Goal: Information Seeking & Learning: Learn about a topic

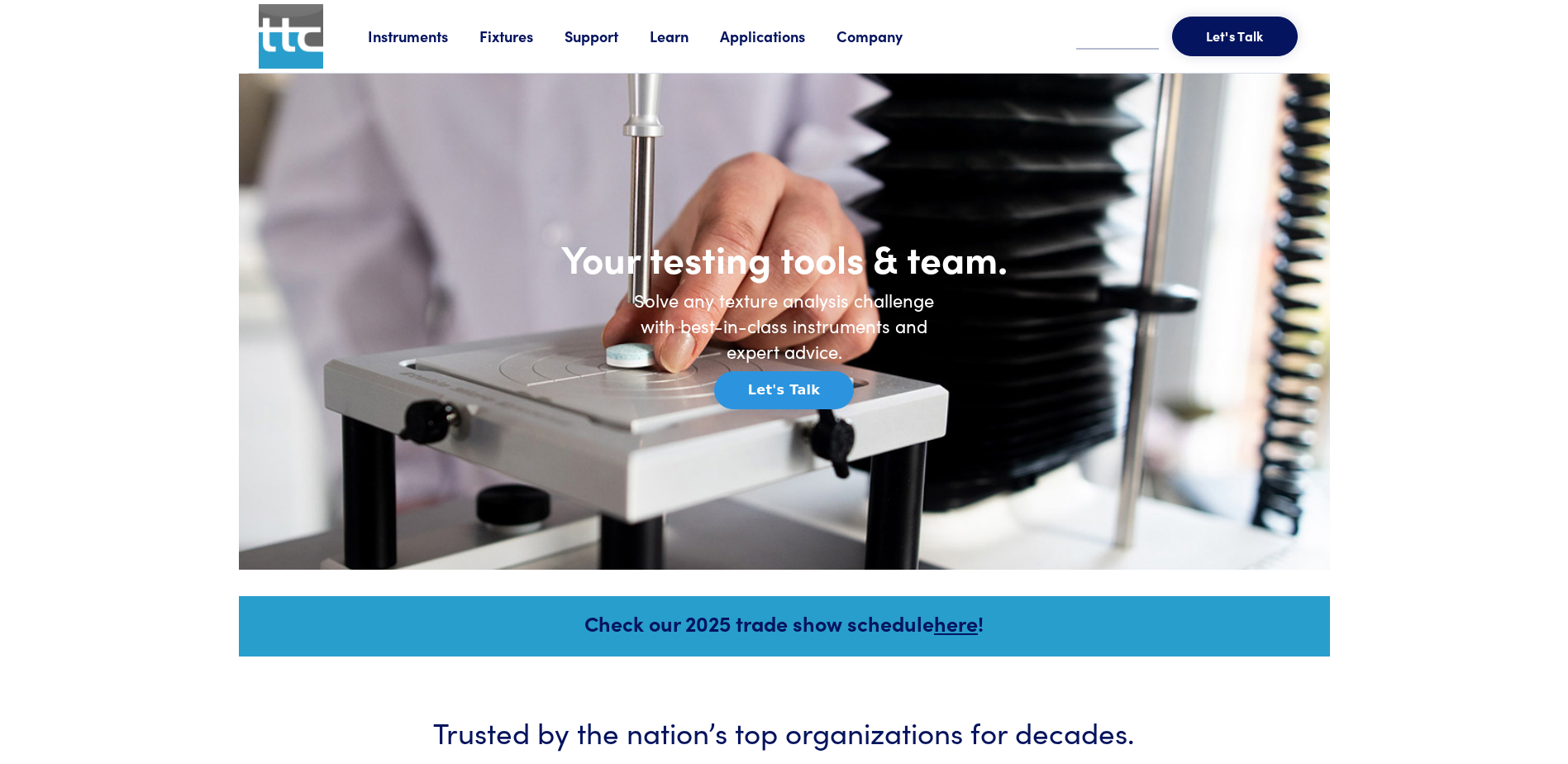
click at [507, 33] on link "Fixtures" at bounding box center [522, 35] width 85 height 20
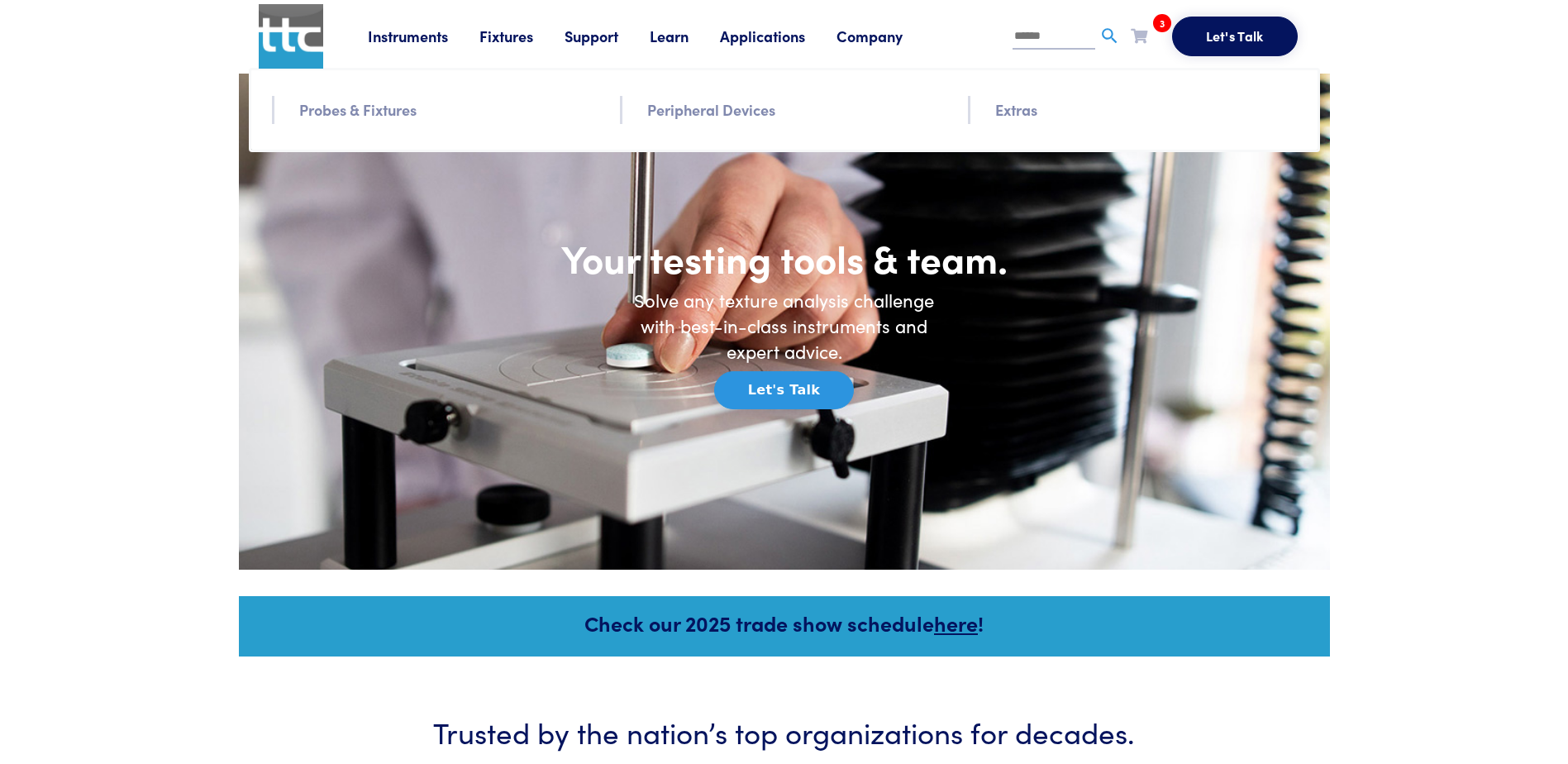
click at [515, 34] on link "Fixtures" at bounding box center [522, 35] width 85 height 20
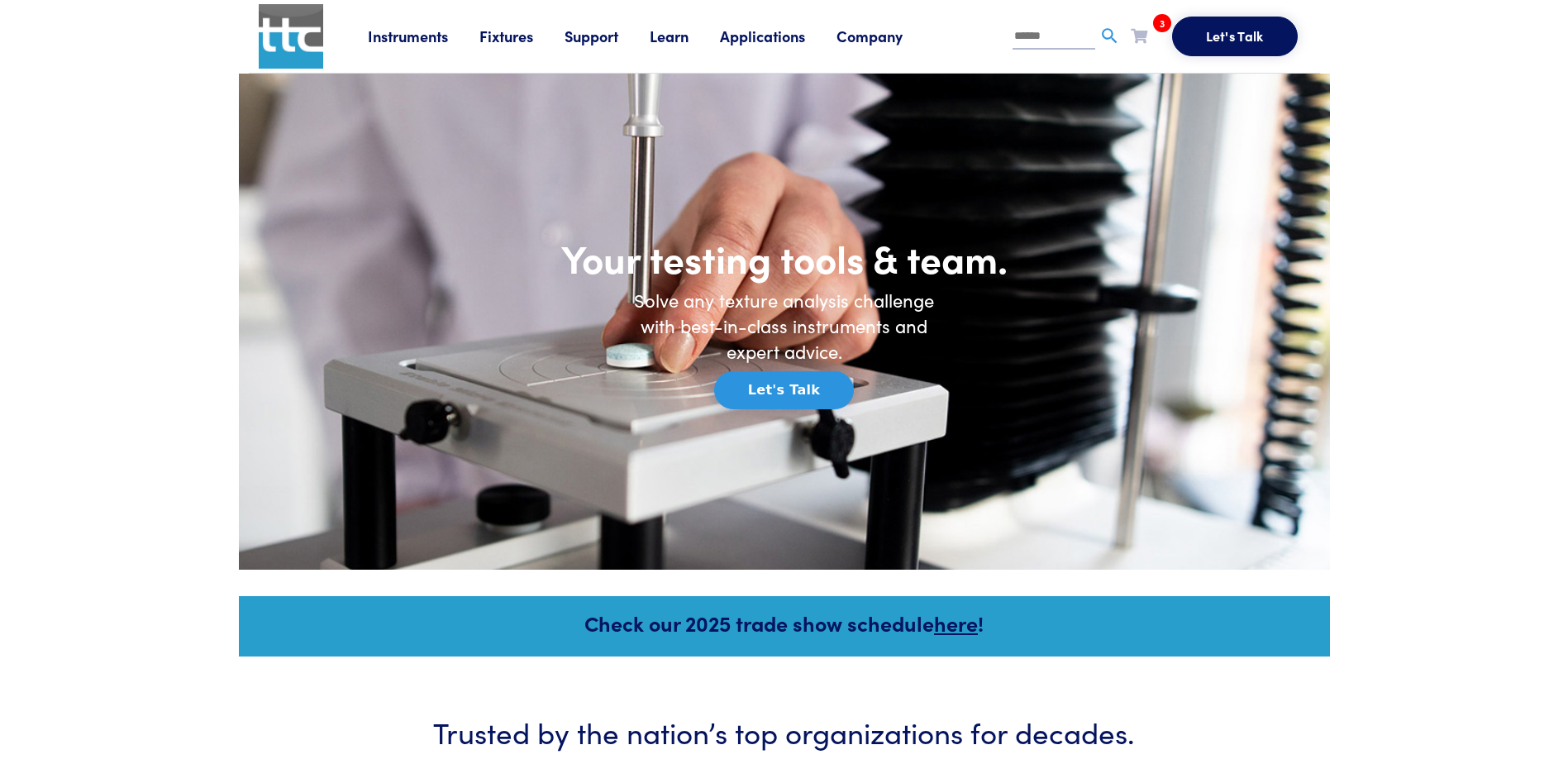
scroll to position [21, 0]
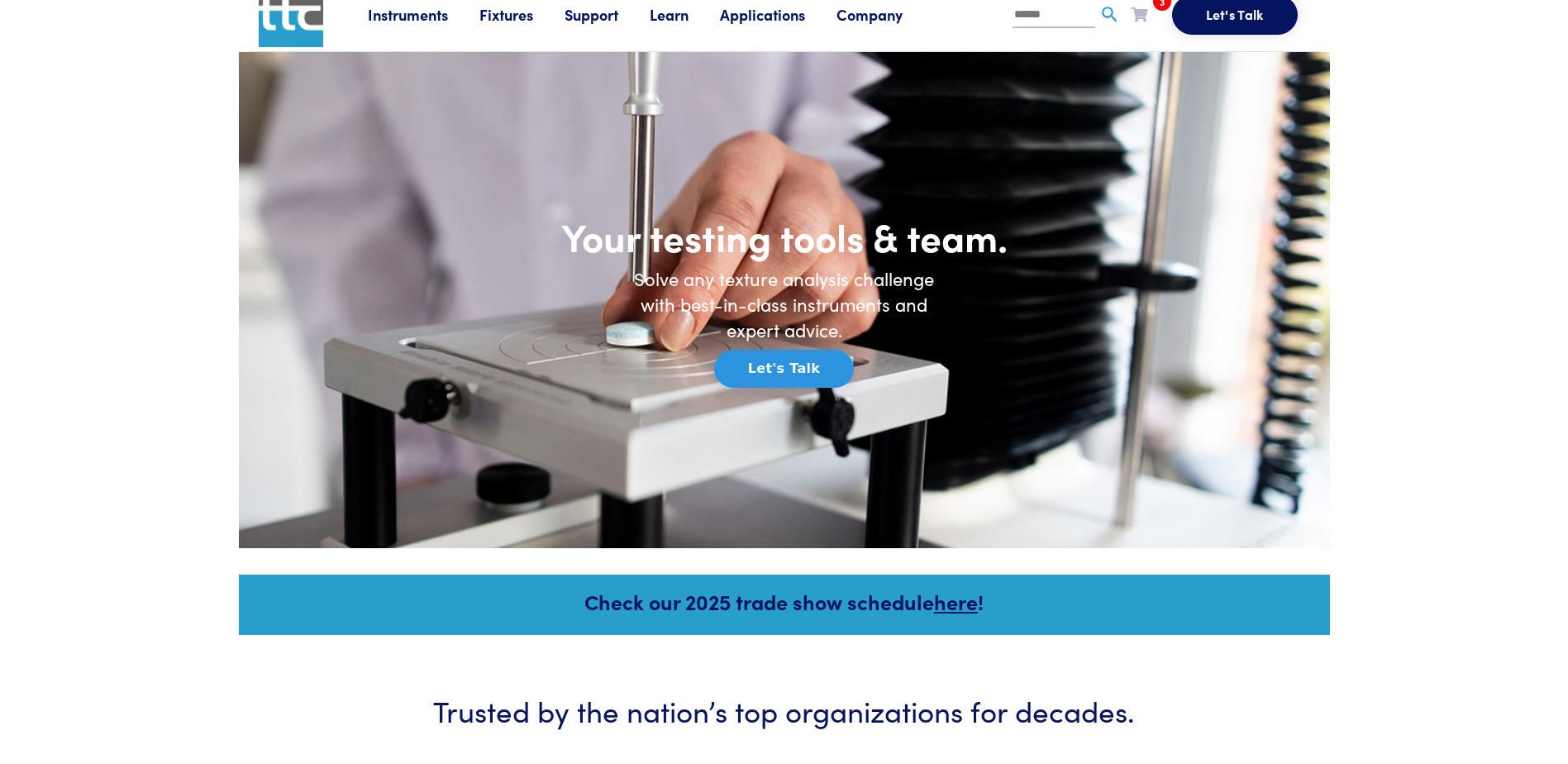
click at [803, 366] on button "Let's Talk" at bounding box center [784, 368] width 139 height 38
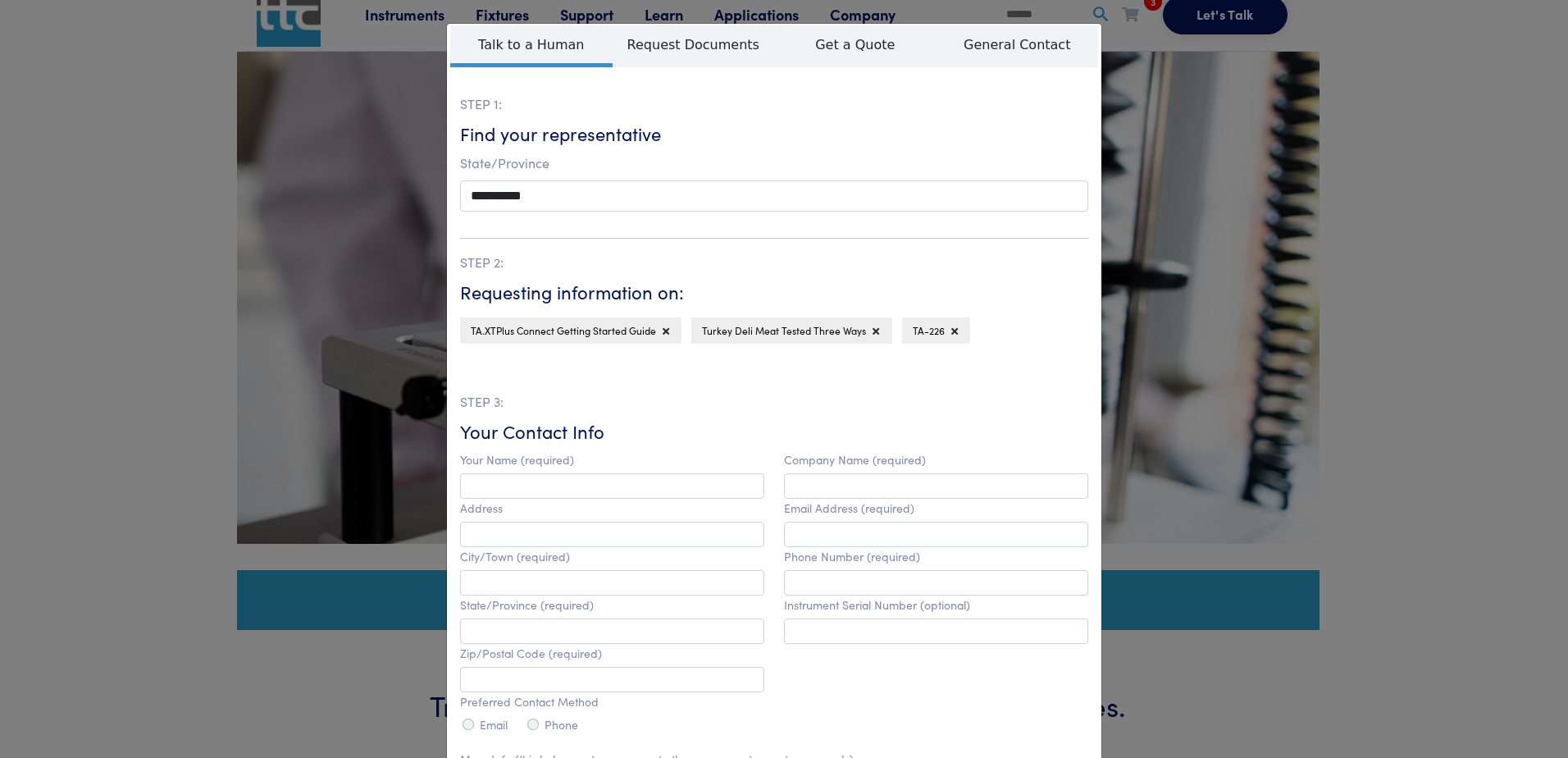
click at [1197, 186] on div "**********" at bounding box center [784, 379] width 1568 height 758
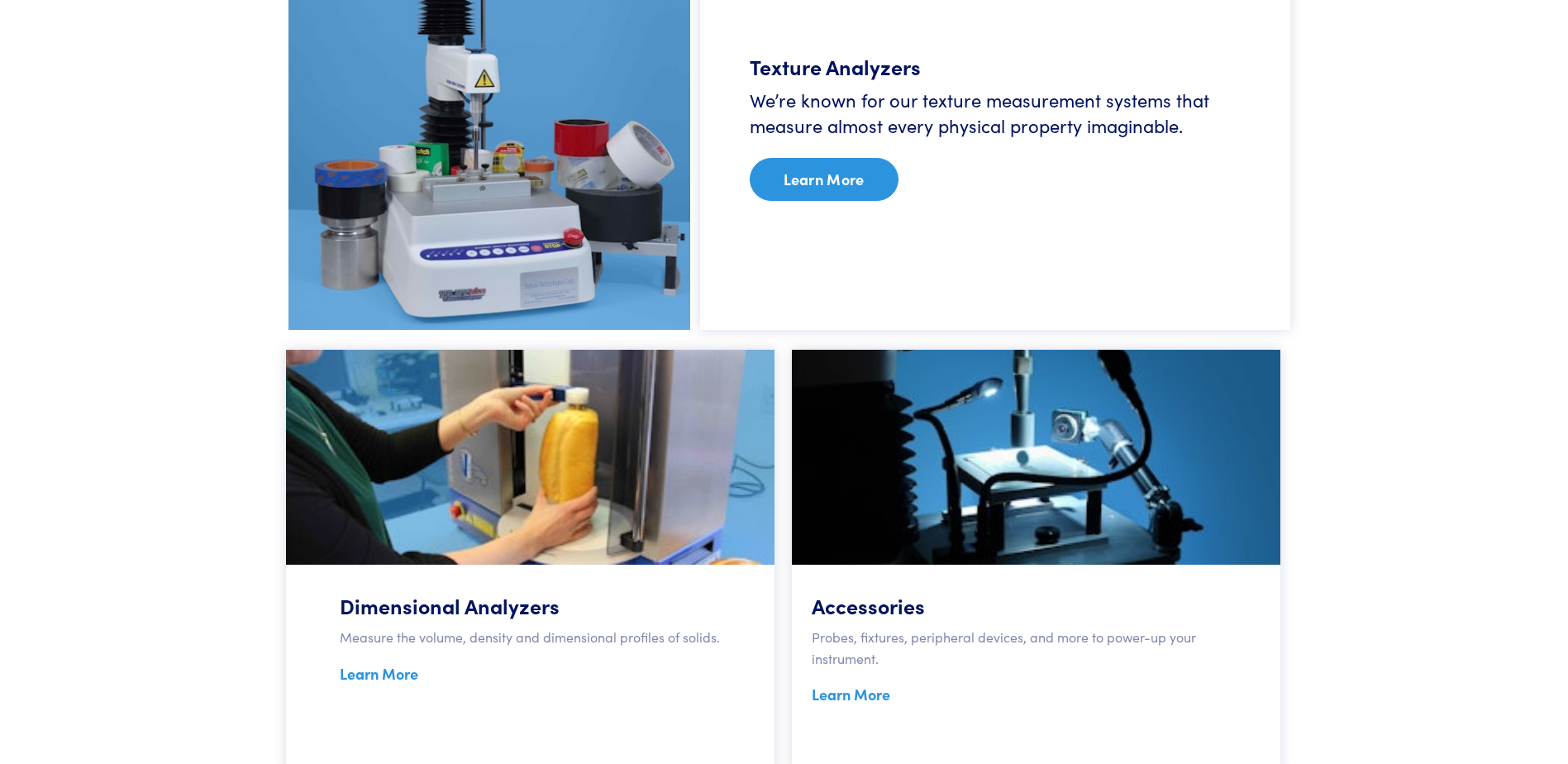
scroll to position [1121, 0]
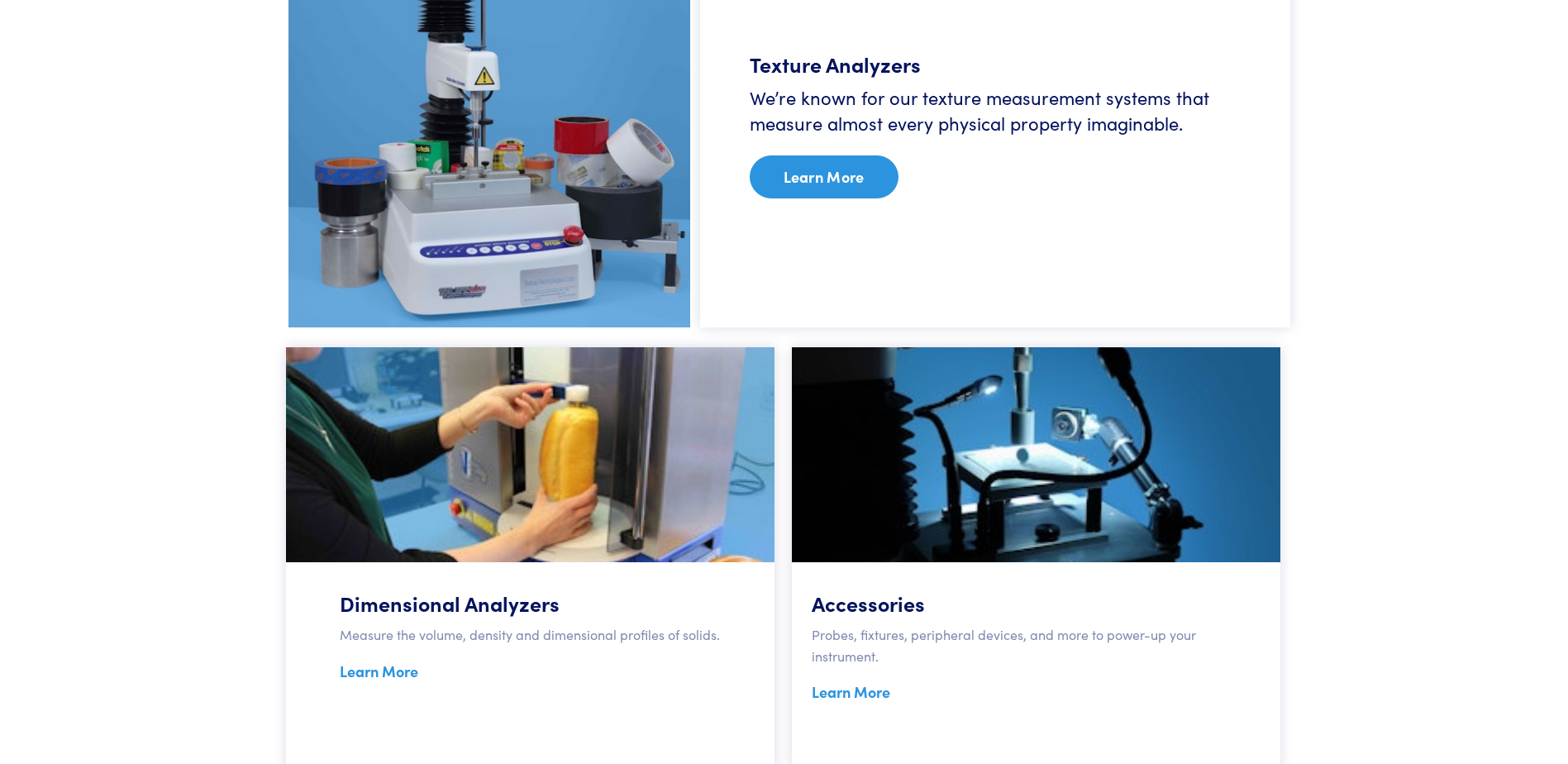
click at [856, 685] on link "Learn More" at bounding box center [850, 691] width 79 height 20
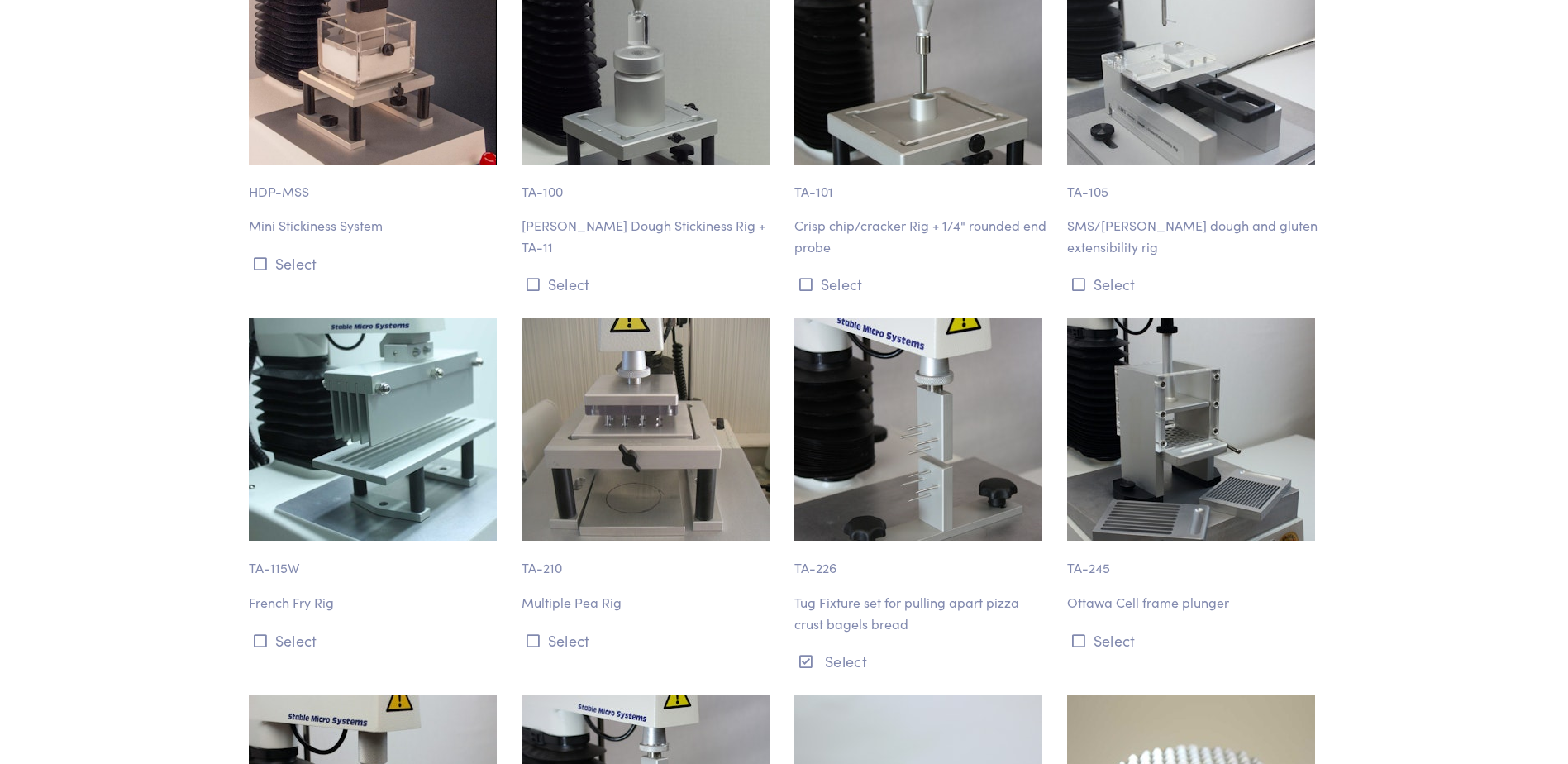
scroll to position [15344, 0]
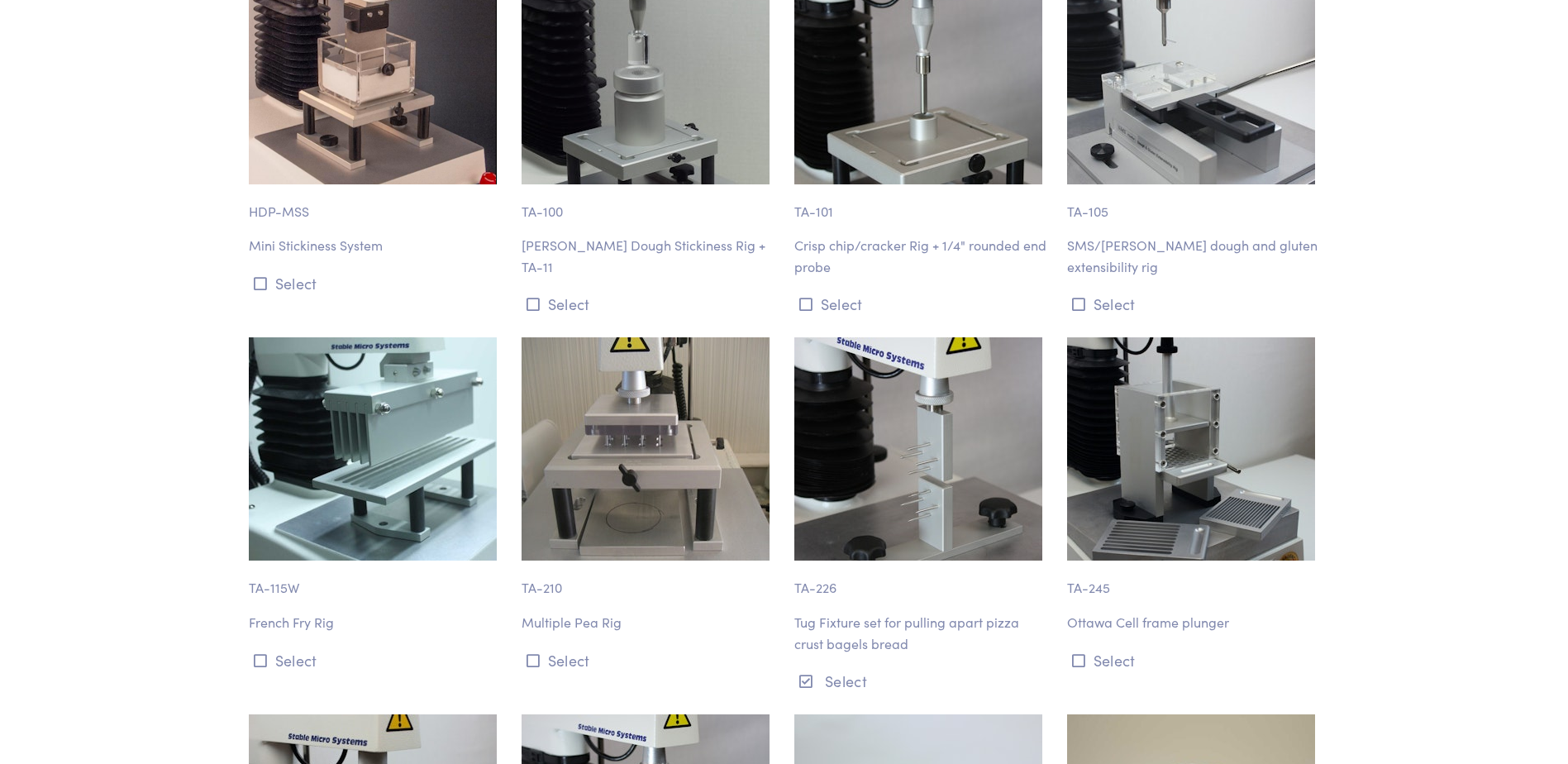
click at [830, 612] on p "Tug Fixture set for pulling apart pizza crust bagels bread" at bounding box center [921, 633] width 253 height 42
click at [814, 561] on p "TA-226" at bounding box center [921, 579] width 253 height 38
drag, startPoint x: 814, startPoint y: 485, endPoint x: 822, endPoint y: 516, distance: 32.0
click at [822, 612] on p "Tug Fixture set for pulling apart pizza crust bagels bread" at bounding box center [921, 633] width 253 height 42
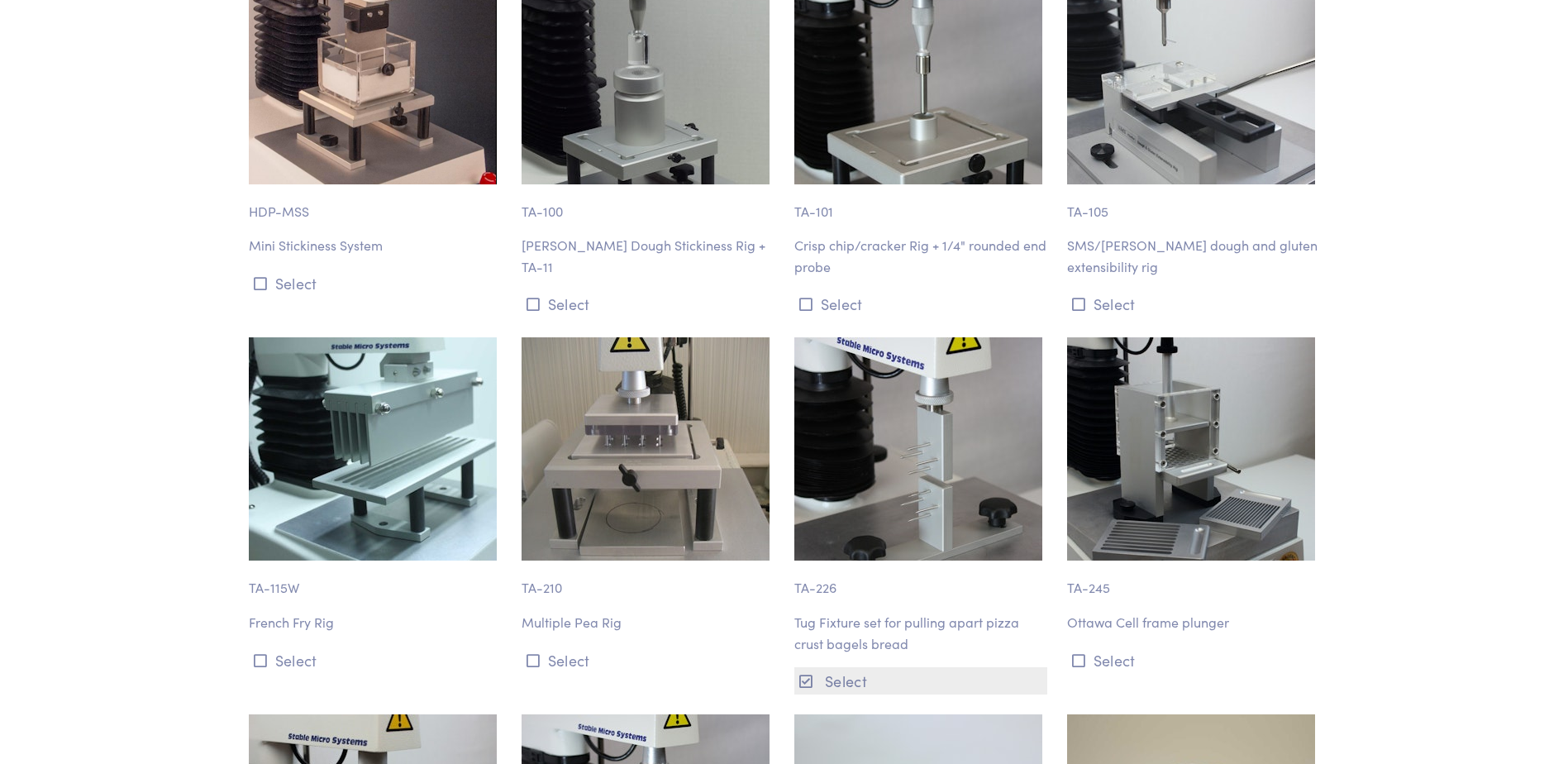
click at [818, 667] on button "Select" at bounding box center [921, 680] width 253 height 27
click at [892, 346] on img at bounding box center [918, 449] width 248 height 223
click at [808, 561] on p "TA-226" at bounding box center [921, 579] width 253 height 38
drag, startPoint x: 808, startPoint y: 488, endPoint x: 846, endPoint y: 503, distance: 40.9
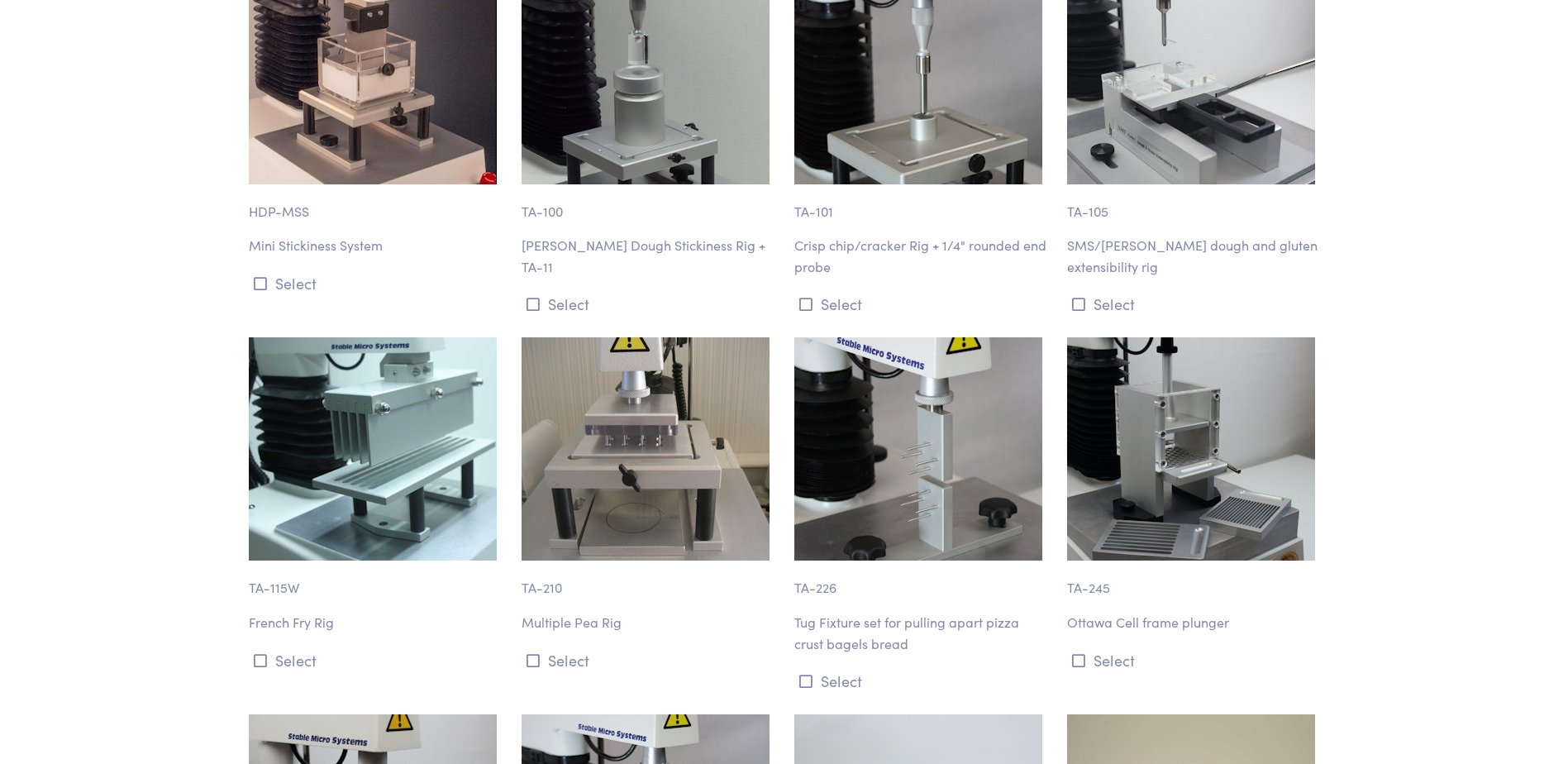
click at [846, 503] on div "TA-226 Tug Fixture set for pulling apart pizza crust bagels bread Select" at bounding box center [920, 516] width 273 height 357
click at [879, 612] on p "Tug Fixture set for pulling apart pizza crust bagels bread" at bounding box center [921, 633] width 253 height 42
click at [912, 389] on img at bounding box center [918, 449] width 248 height 223
click at [919, 337] on img at bounding box center [918, 449] width 248 height 223
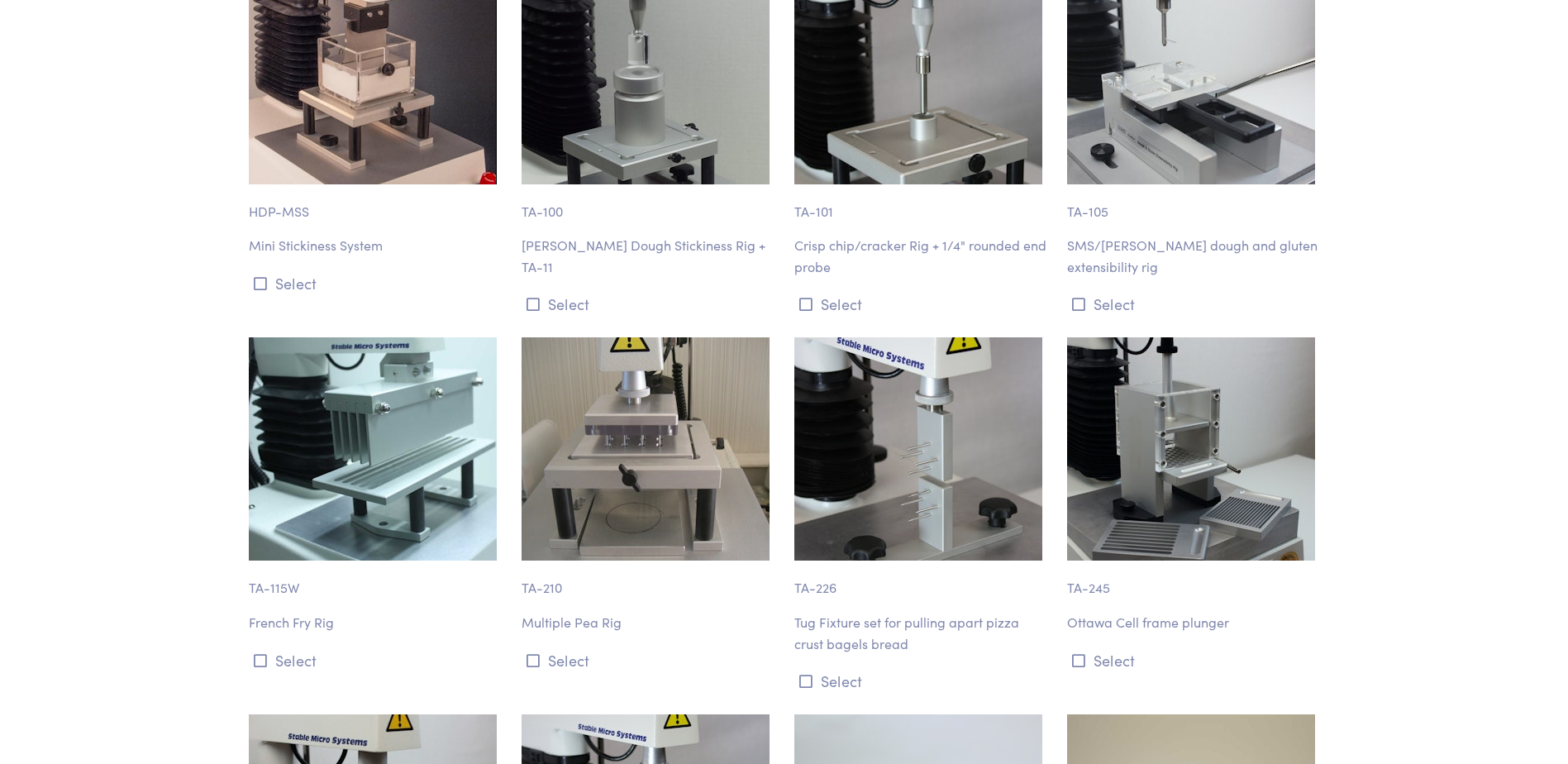
click at [919, 337] on img at bounding box center [918, 449] width 248 height 223
click at [817, 667] on button "Select" at bounding box center [921, 680] width 253 height 27
drag, startPoint x: 817, startPoint y: 564, endPoint x: 803, endPoint y: 529, distance: 37.7
click at [803, 612] on p "Tug Fixture set for pulling apart pizza crust bagels bread" at bounding box center [921, 633] width 253 height 42
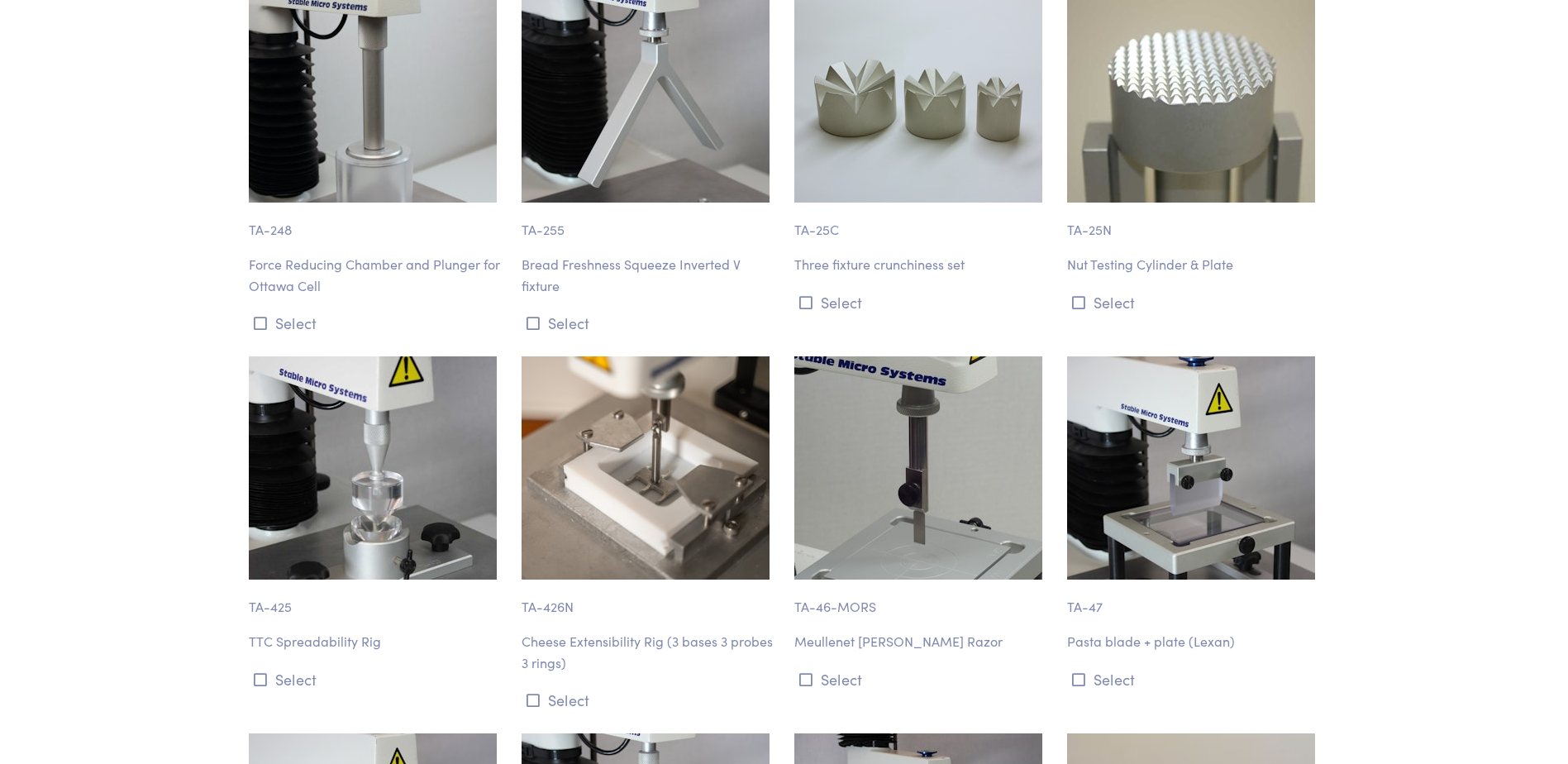
scroll to position [15990, 0]
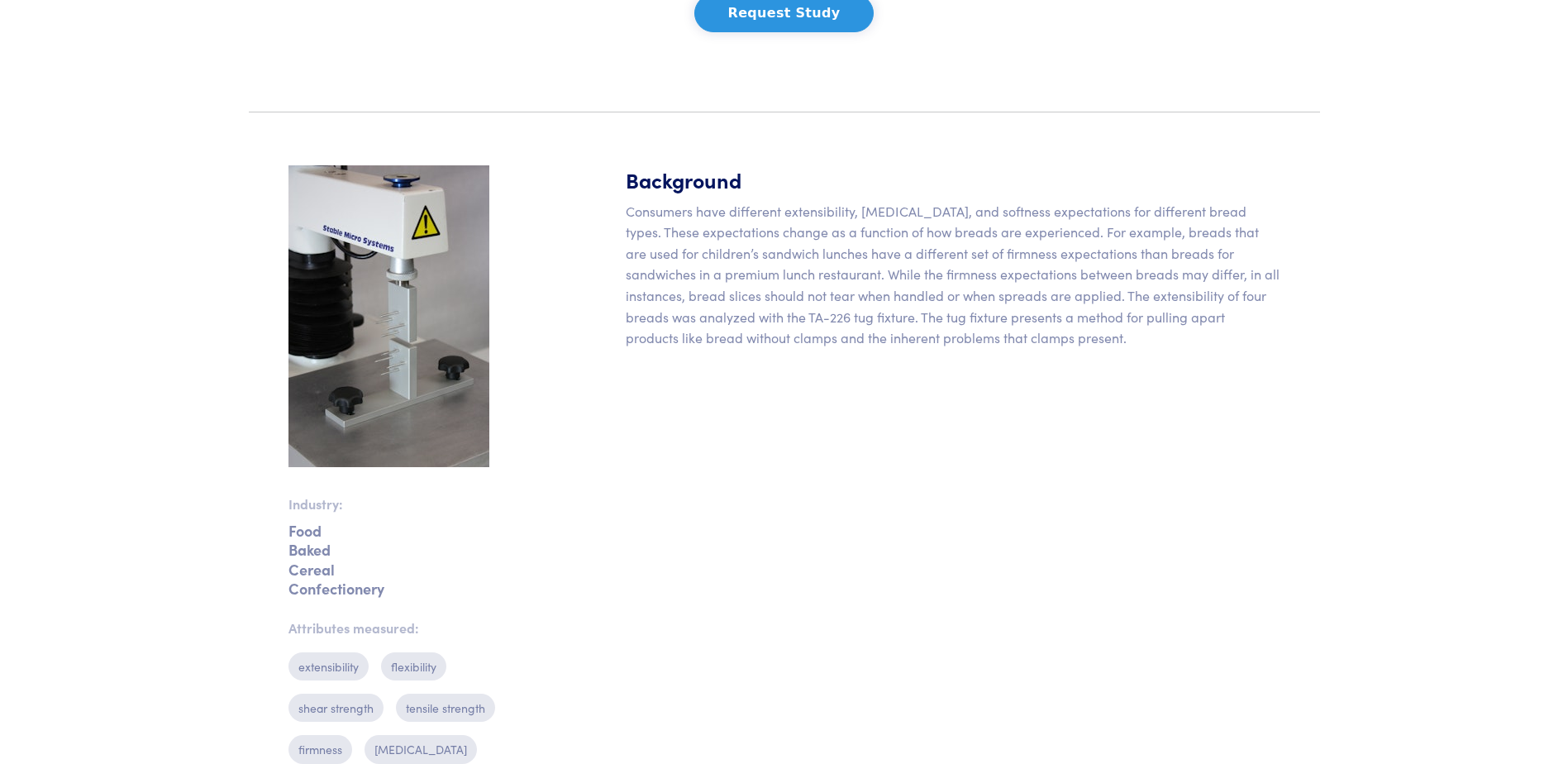
scroll to position [372, 0]
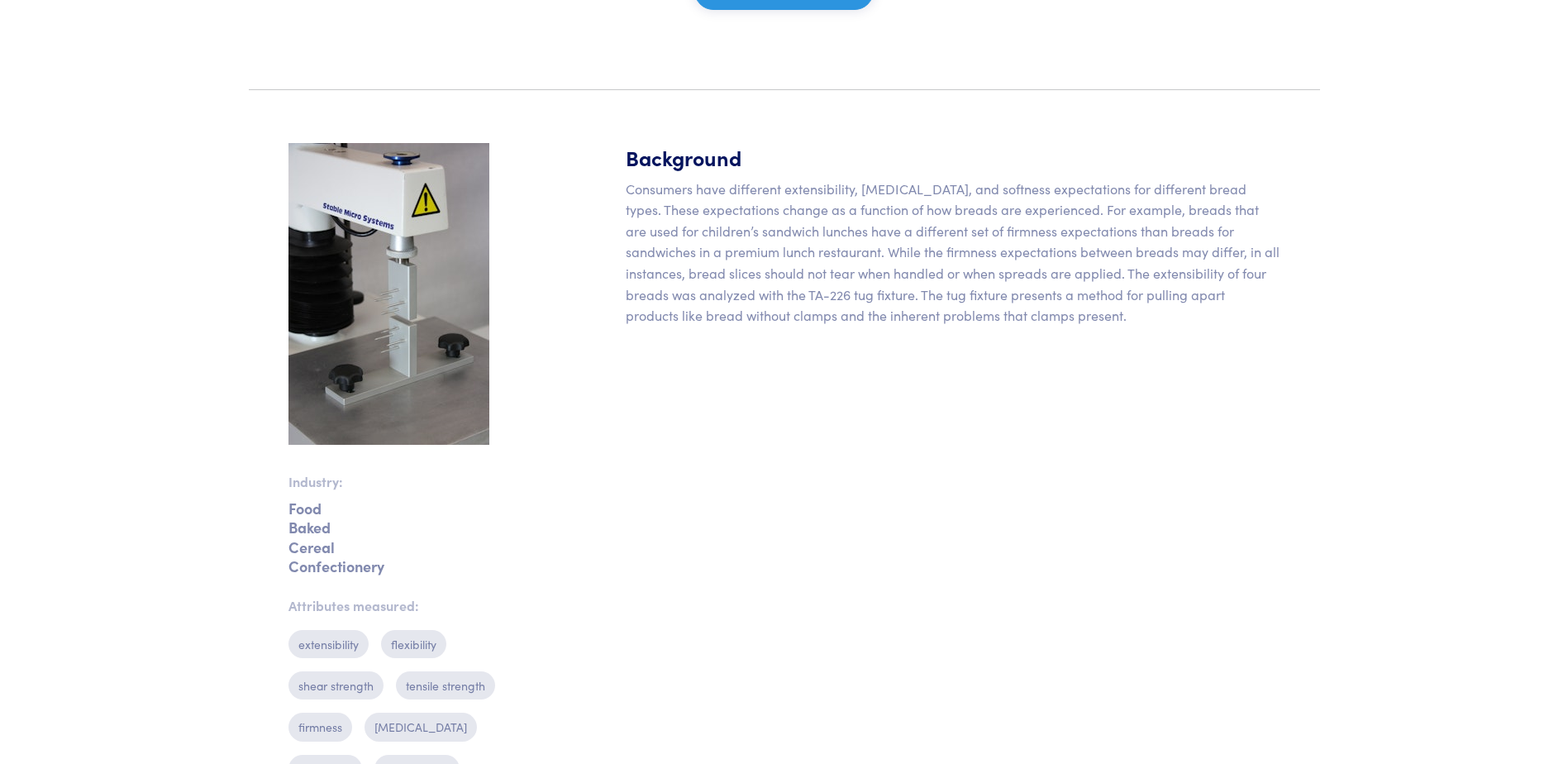
click at [429, 291] on img at bounding box center [388, 294] width 200 height 302
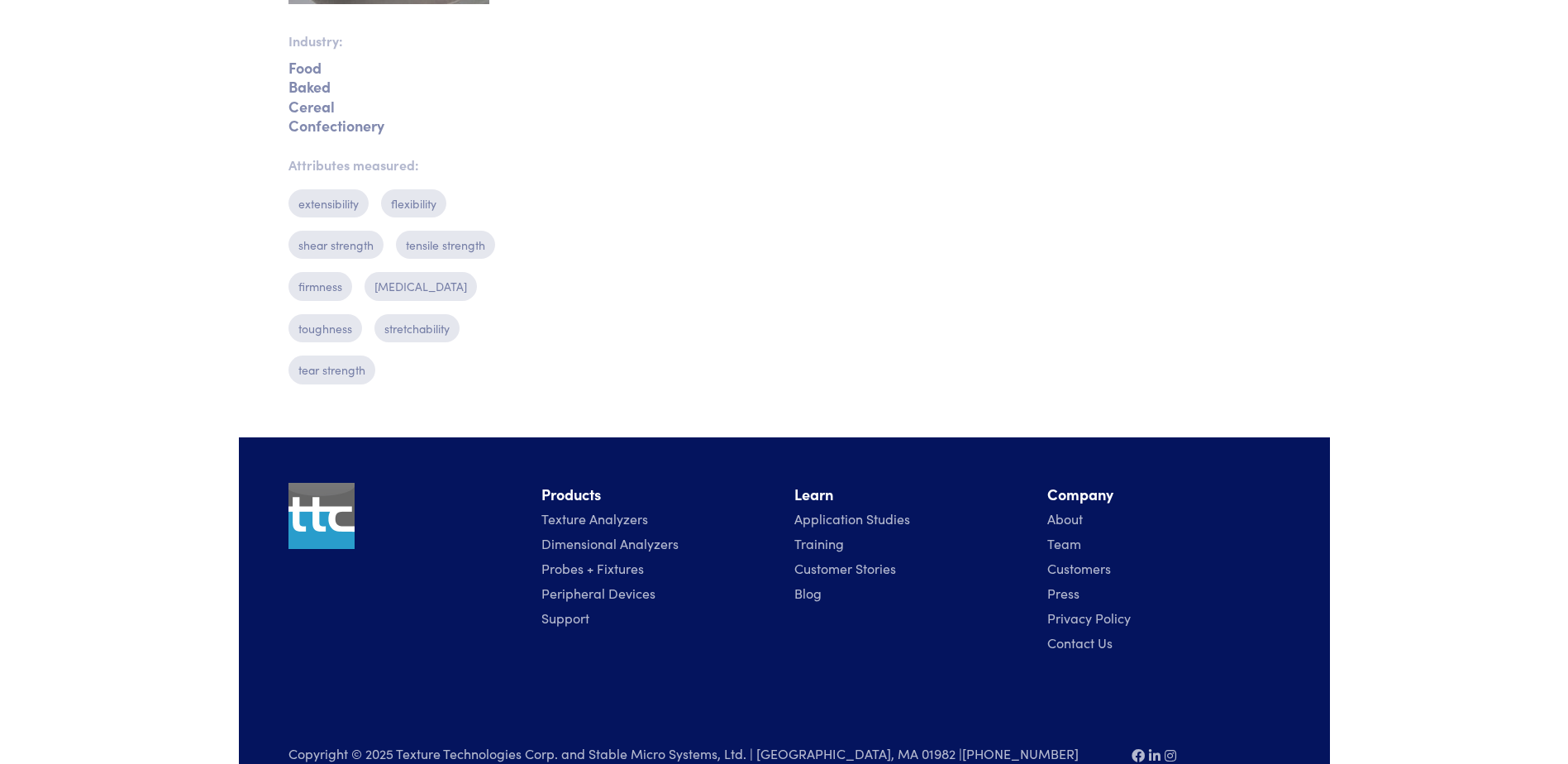
scroll to position [0, 0]
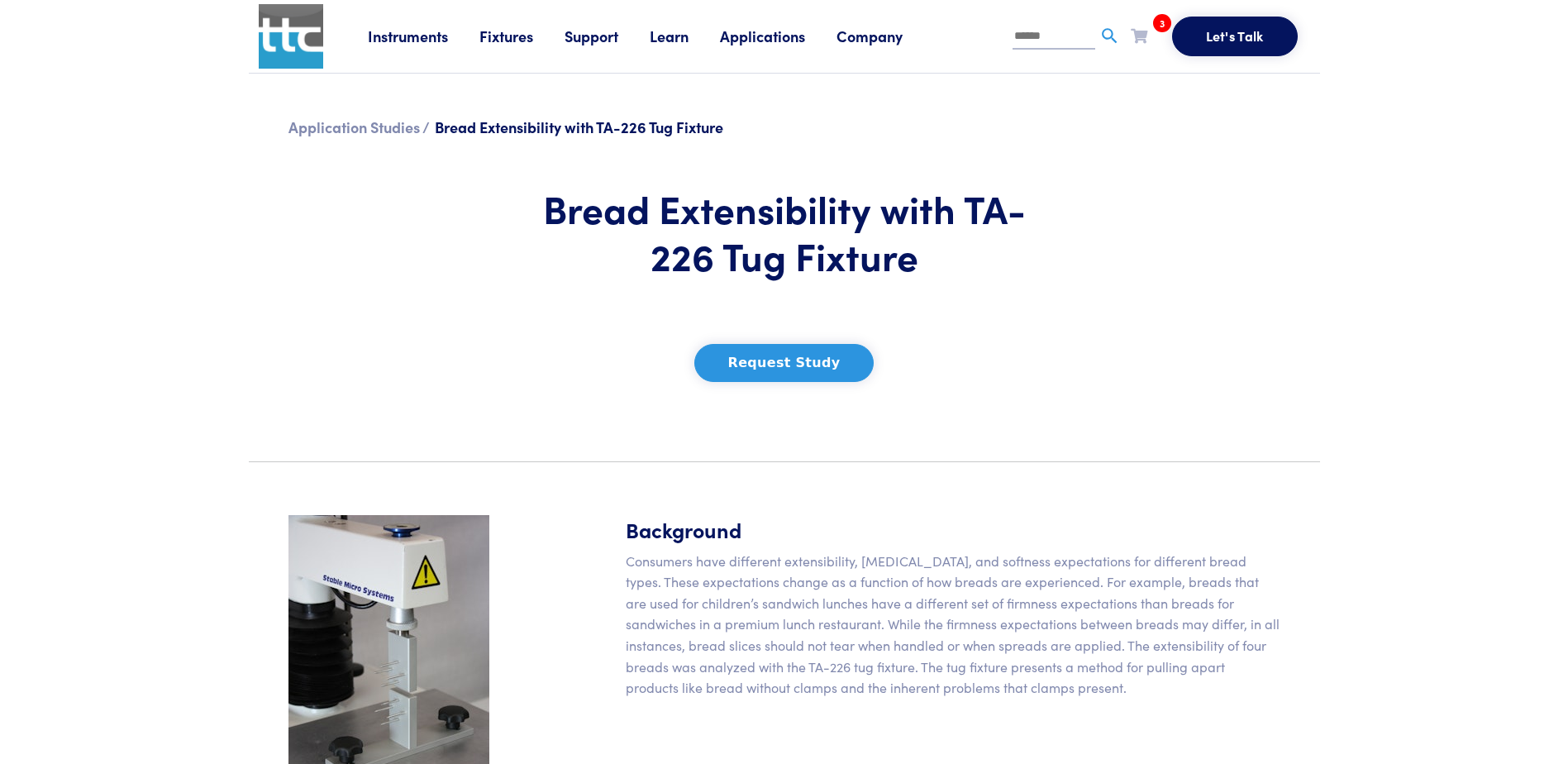
drag, startPoint x: 1469, startPoint y: 4, endPoint x: 833, endPoint y: 526, distance: 822.8
click at [833, 526] on h5 "Background" at bounding box center [953, 529] width 654 height 29
